Goal: Check status: Check status

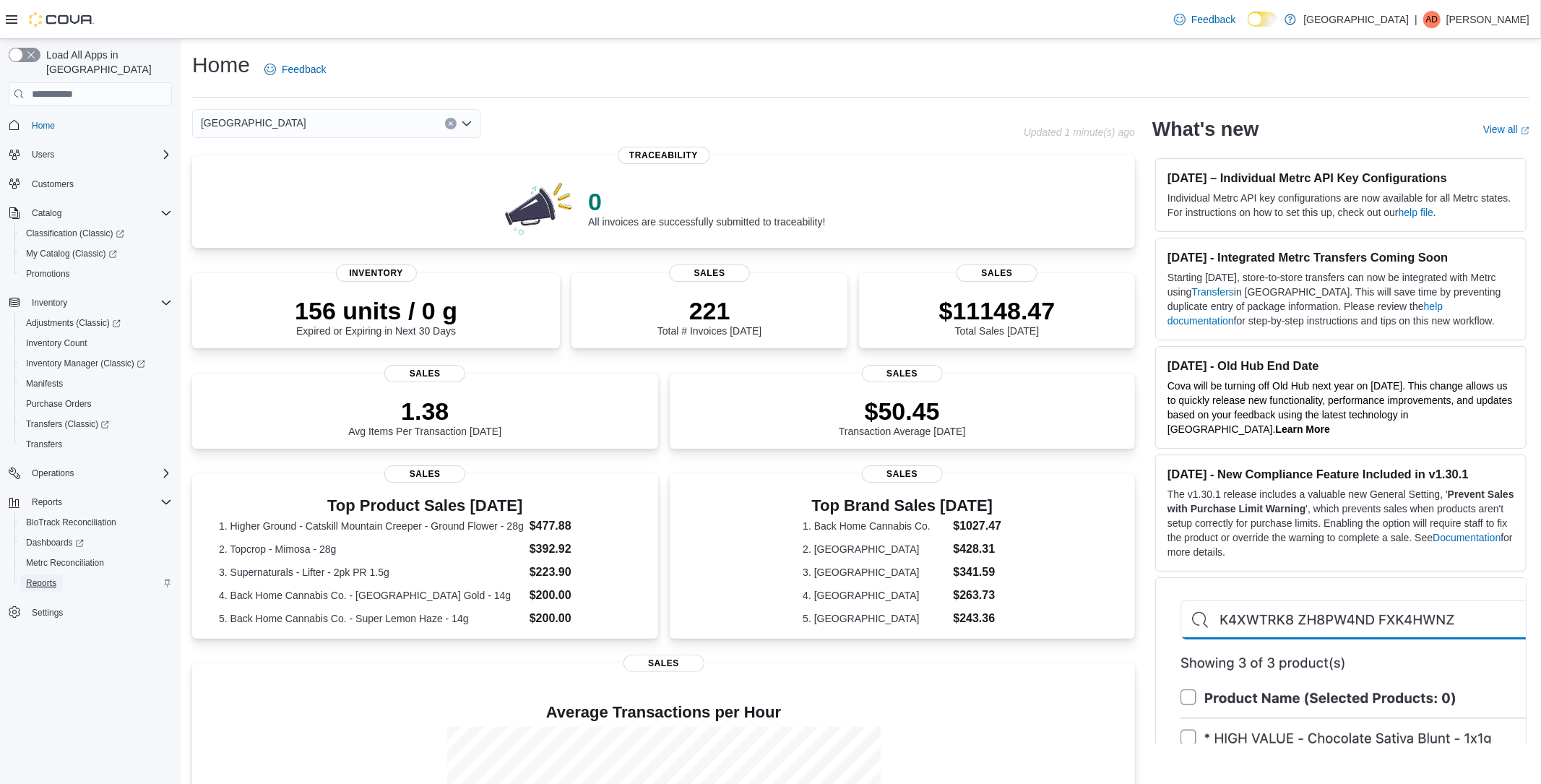
click at [41, 577] on span "Reports" at bounding box center [42, 583] width 31 height 12
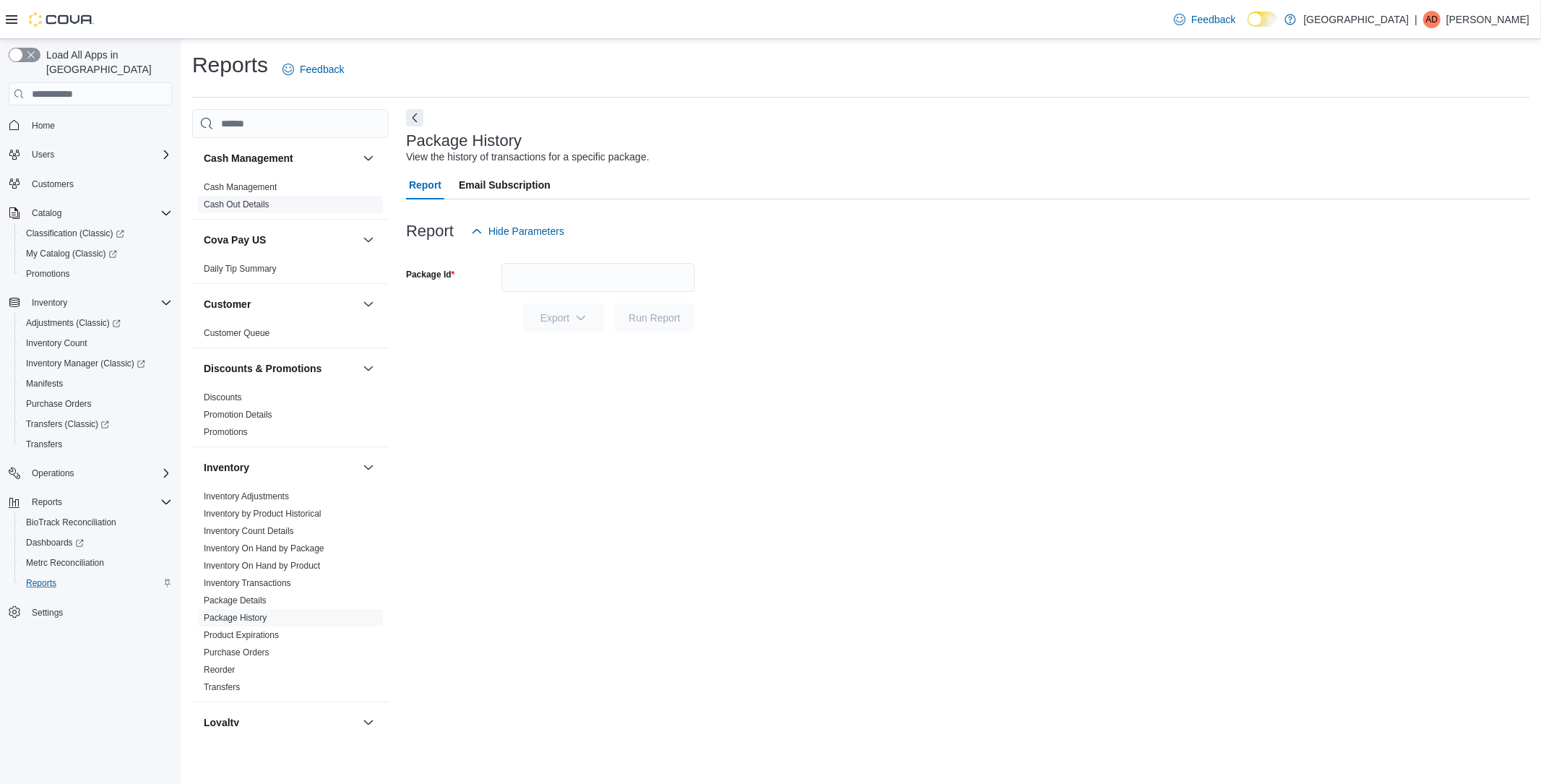
click at [264, 205] on link "Cash Out Details" at bounding box center [236, 204] width 66 height 10
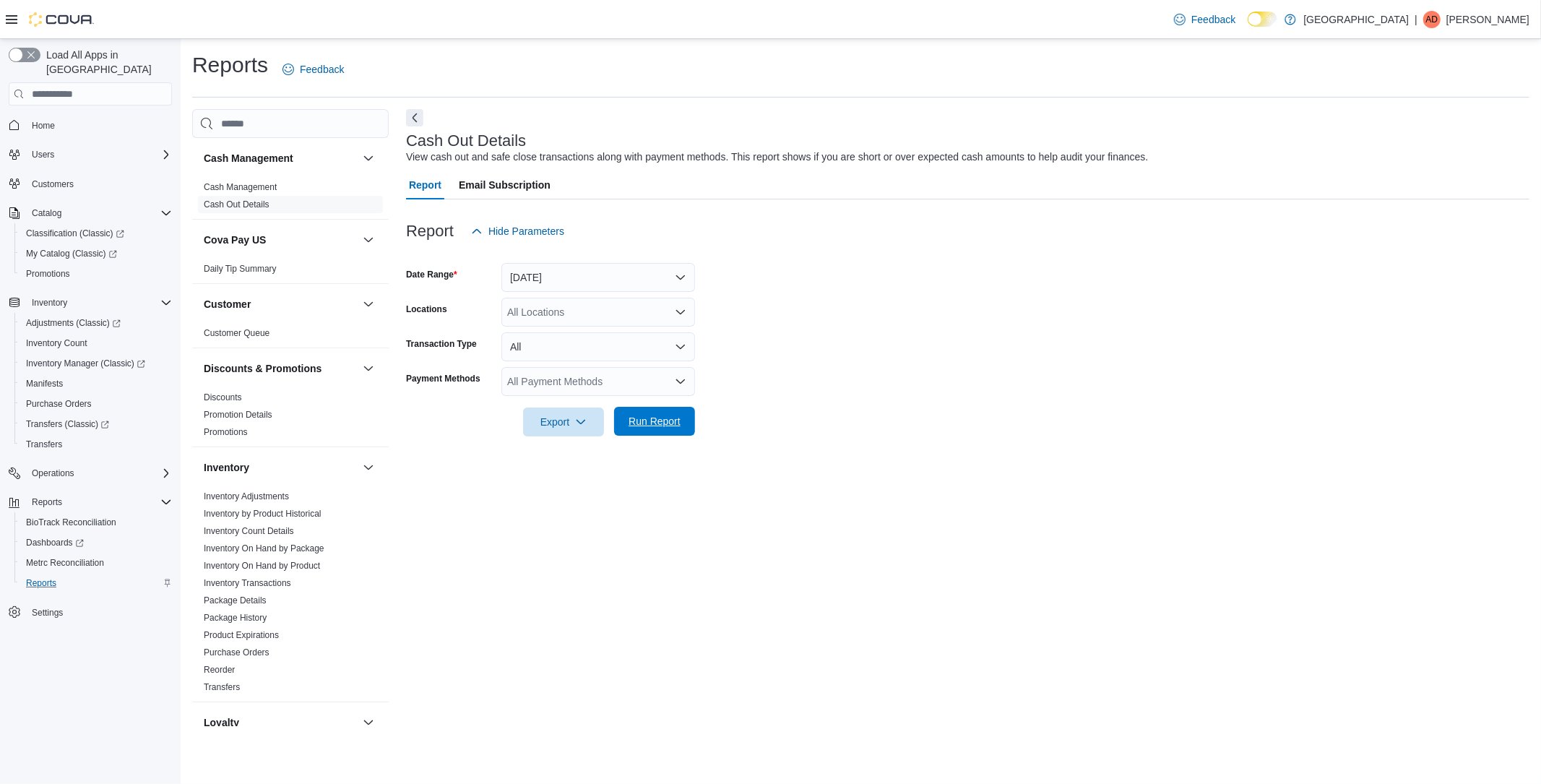
click at [674, 421] on span "Run Report" at bounding box center [654, 421] width 52 height 14
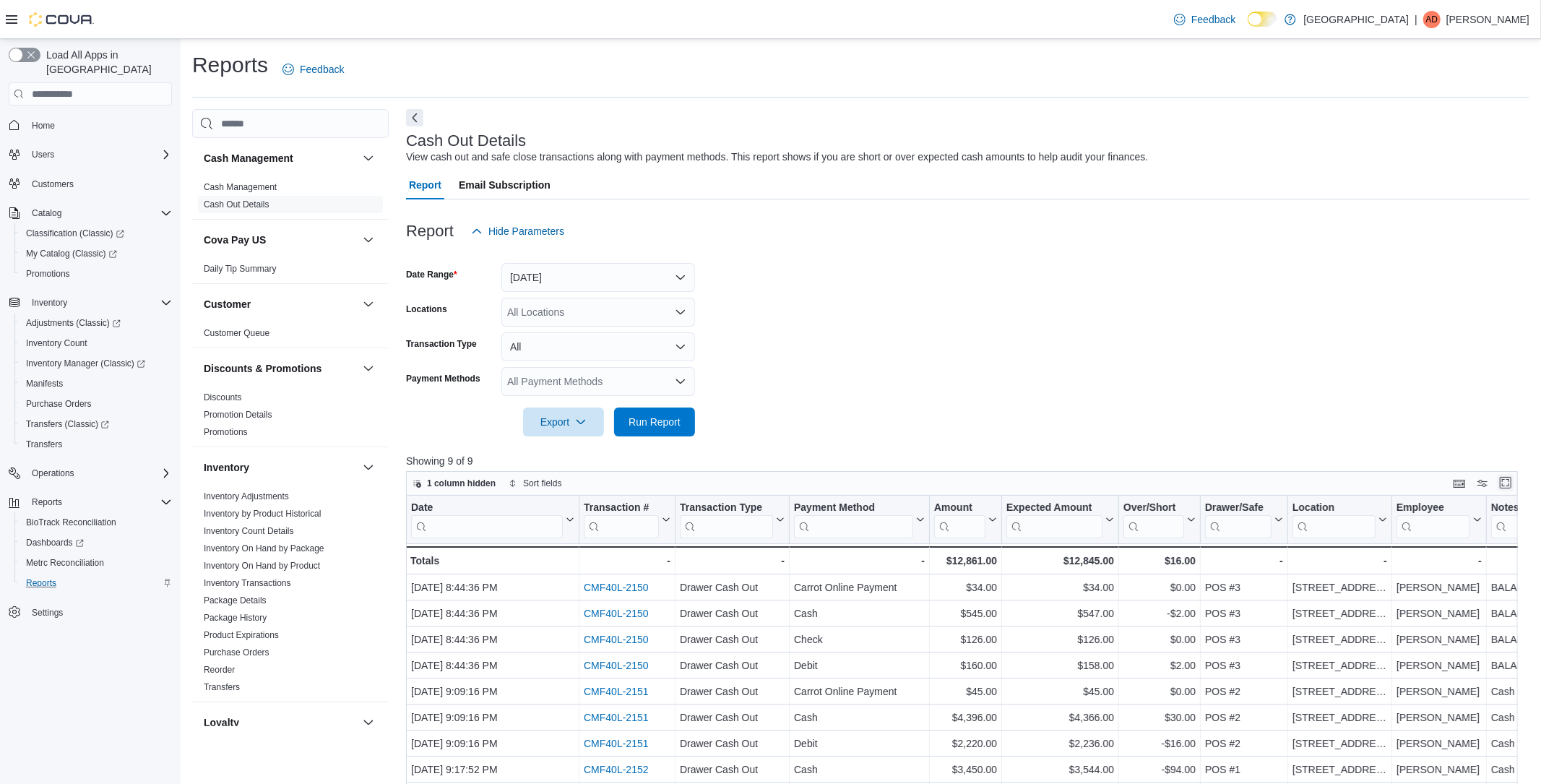
click at [1508, 480] on button "Enter fullscreen" at bounding box center [1506, 483] width 17 height 17
